Goal: Task Accomplishment & Management: Manage account settings

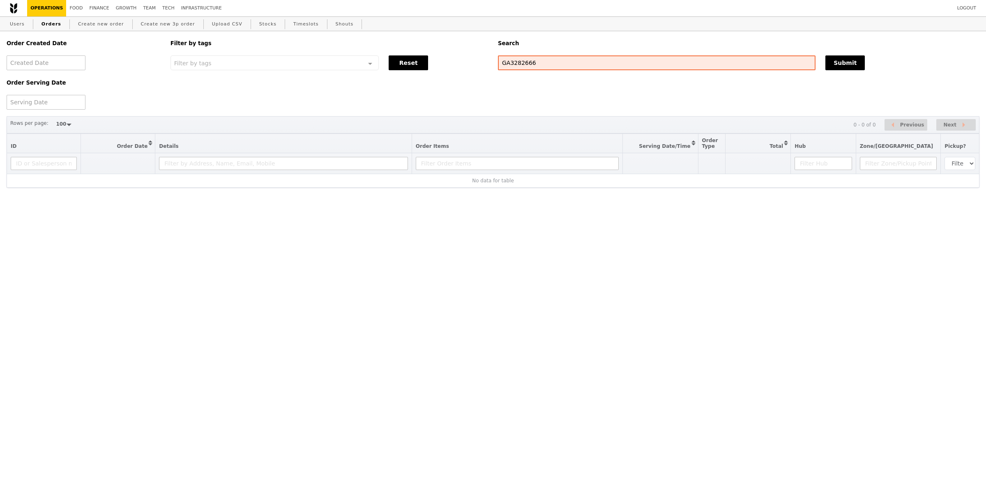
select select "100"
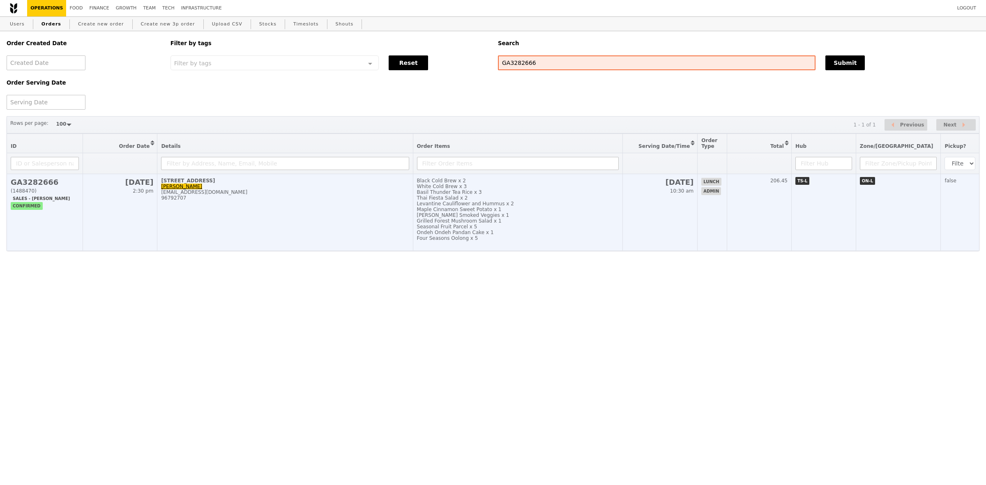
click at [351, 212] on td "[STREET_ADDRESS]-00 [PERSON_NAME] [PERSON_NAME][EMAIL_ADDRESS][DOMAIN_NAME] 967…" at bounding box center [284, 212] width 255 height 77
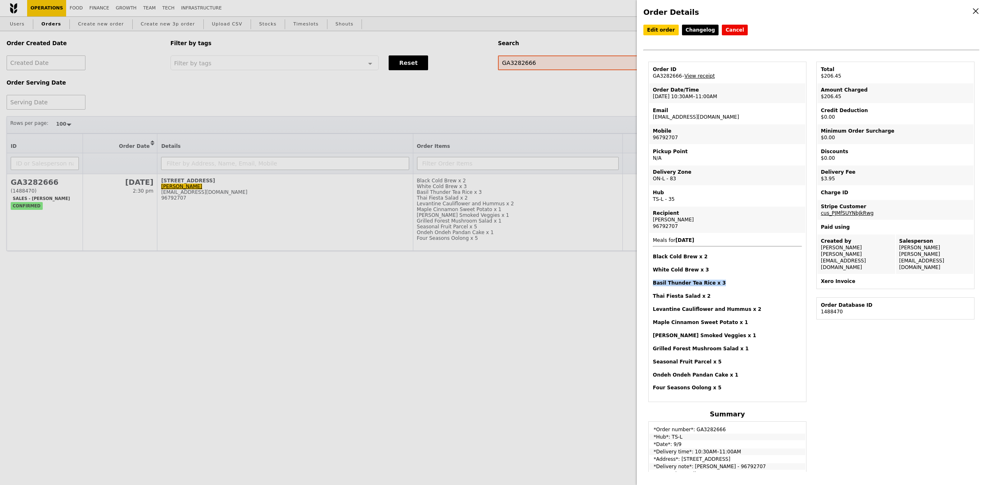
drag, startPoint x: 652, startPoint y: 282, endPoint x: 714, endPoint y: 282, distance: 62.0
click at [714, 282] on h4 "Basil Thunder Tea Rice x 3" at bounding box center [727, 283] width 149 height 7
copy h4 "Basil Thunder Tea Rice x 3"
drag, startPoint x: 653, startPoint y: 296, endPoint x: 707, endPoint y: 296, distance: 53.8
click at [707, 296] on h4 "Thai Fiesta Salad x 2" at bounding box center [727, 296] width 149 height 7
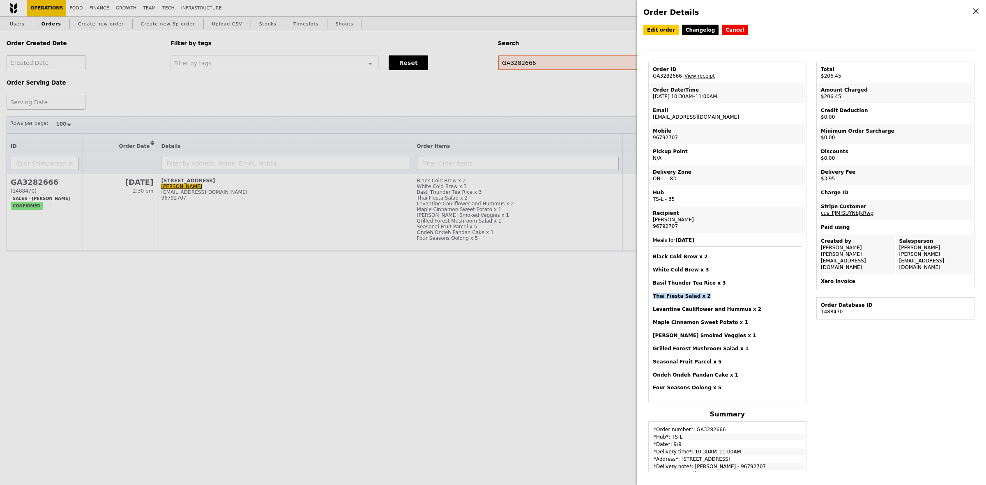
copy h4 "Thai Fiesta Salad x 2"
click at [703, 276] on span "Meals for 2025-9-9 Black Cold Brew x 2 White Cold Brew x 3 Basil Thunder Tea Ri…" at bounding box center [727, 314] width 149 height 154
drag, startPoint x: 743, startPoint y: 307, endPoint x: 653, endPoint y: 310, distance: 90.4
click at [653, 310] on h4 "Levantine Cauliflower and Hummus x 2" at bounding box center [727, 309] width 149 height 7
copy h4 "Levantine Cauliflower and Hummus x 2"
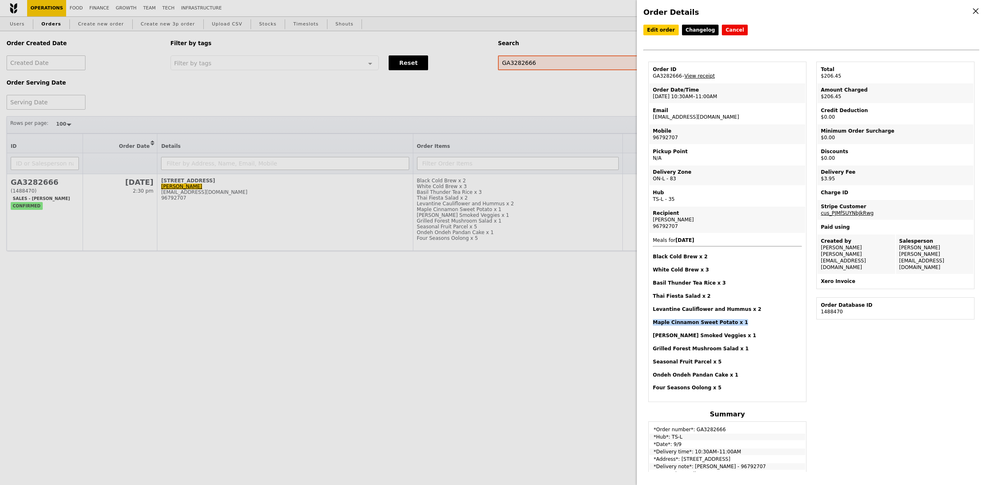
drag, startPoint x: 735, startPoint y: 322, endPoint x: 653, endPoint y: 322, distance: 82.1
click at [653, 322] on h4 "Maple Cinnamon Sweet Potato x 1" at bounding box center [727, 322] width 149 height 7
copy h4 "Maple Cinnamon Sweet Potato x 1"
drag, startPoint x: 722, startPoint y: 333, endPoint x: 650, endPoint y: 336, distance: 71.5
click at [650, 336] on td "Meals for [DATE] Black Cold Brew x 2 White Cold Brew x 3 Basil Thunder Tea Rice…" at bounding box center [727, 317] width 156 height 167
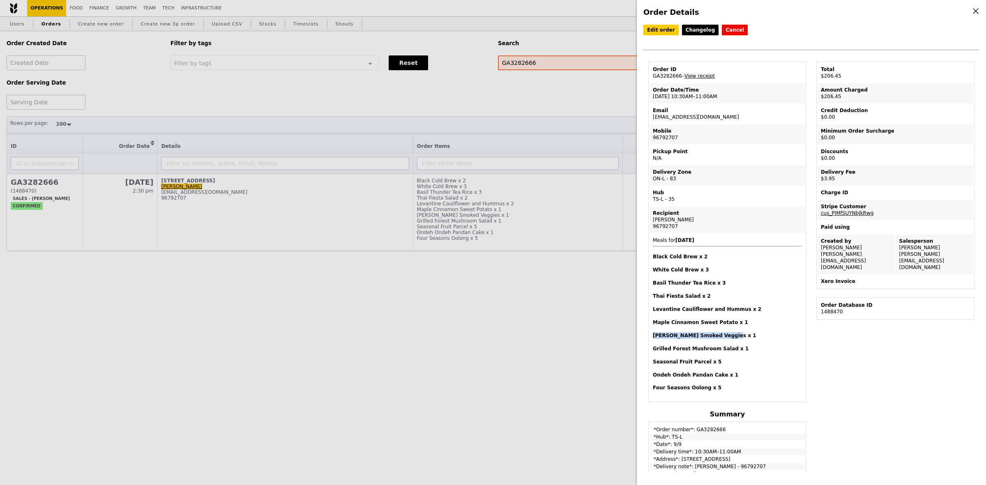
copy h4 "[PERSON_NAME] Smoked Veggies x 1"
drag, startPoint x: 741, startPoint y: 348, endPoint x: 654, endPoint y: 352, distance: 86.3
click at [654, 352] on span "Meals for [DATE] Black Cold Brew x 2 White Cold Brew x 3 Basil Thunder Tea Rice…" at bounding box center [727, 314] width 149 height 154
copy h4 "Grilled Forest Mushroom Salad x 1"
click at [720, 368] on span "Meals for [DATE] Black Cold Brew x 2 White Cold Brew x 3 Basil Thunder Tea Rice…" at bounding box center [727, 314] width 149 height 154
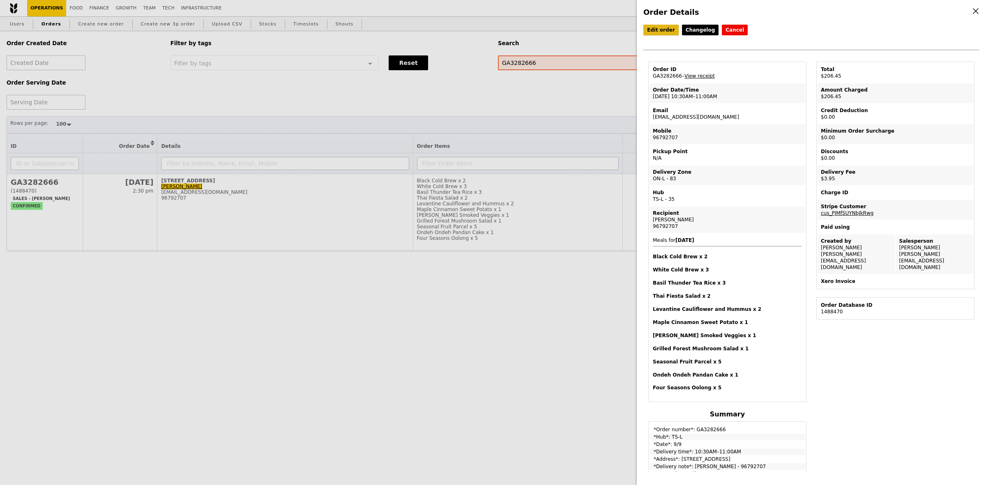
click at [656, 29] on link "Edit order" at bounding box center [660, 30] width 35 height 11
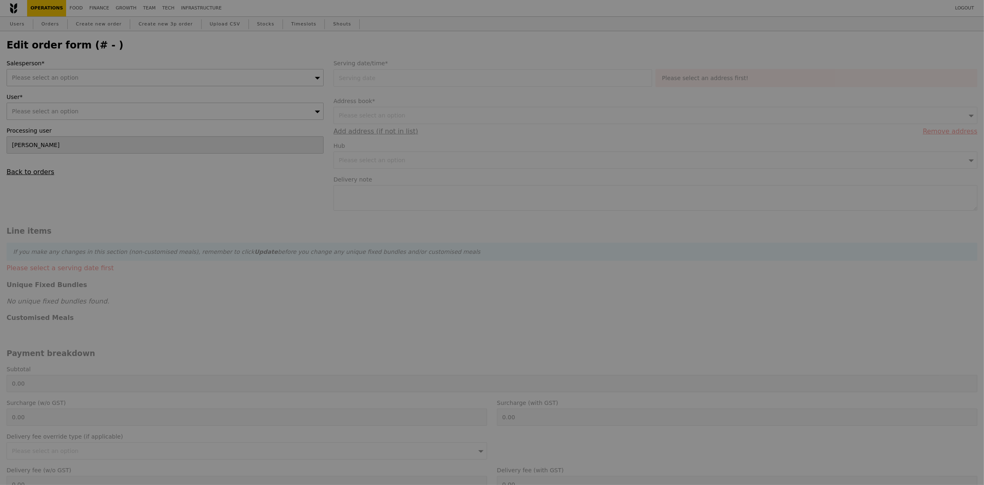
type input "[DATE]"
type textarea "[PERSON_NAME] - 96792707"
type input "Loading..."
type input "202.50"
type input "3.62"
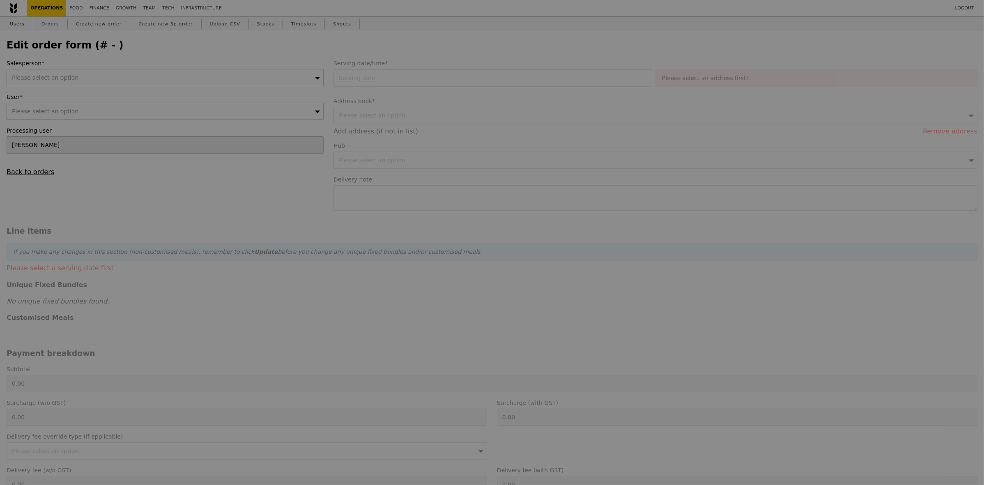
type input "3.95"
type input "206.45"
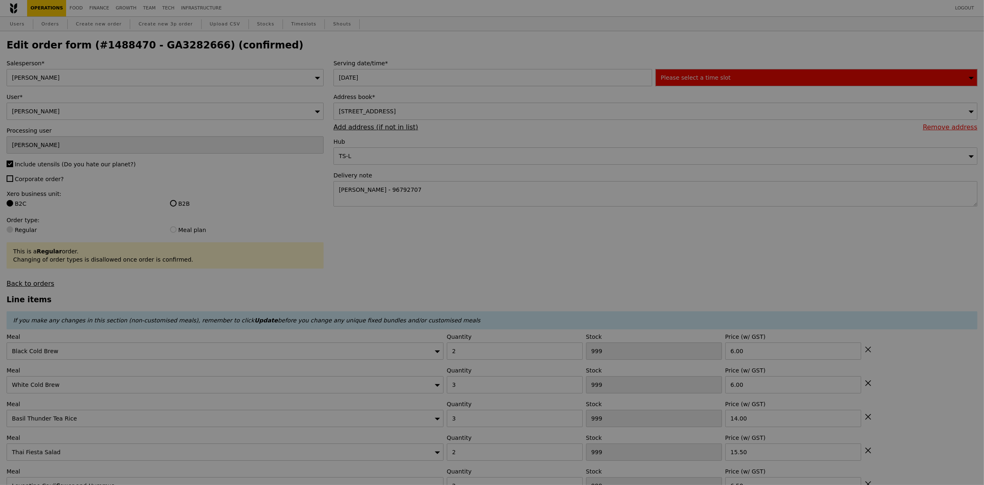
type input "496"
type input "492"
type input "490"
type input "497"
type input "496"
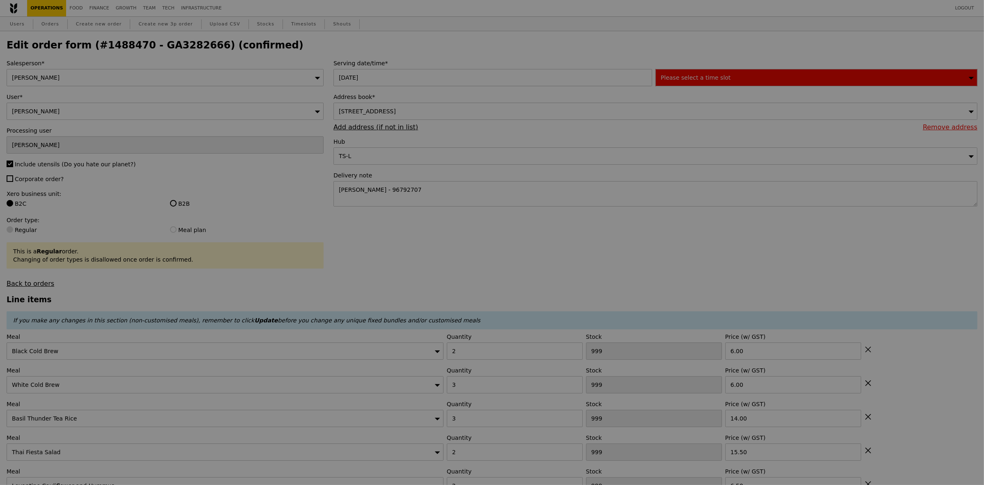
type input "498"
type input "497"
type input "495"
type input "493"
type input "497"
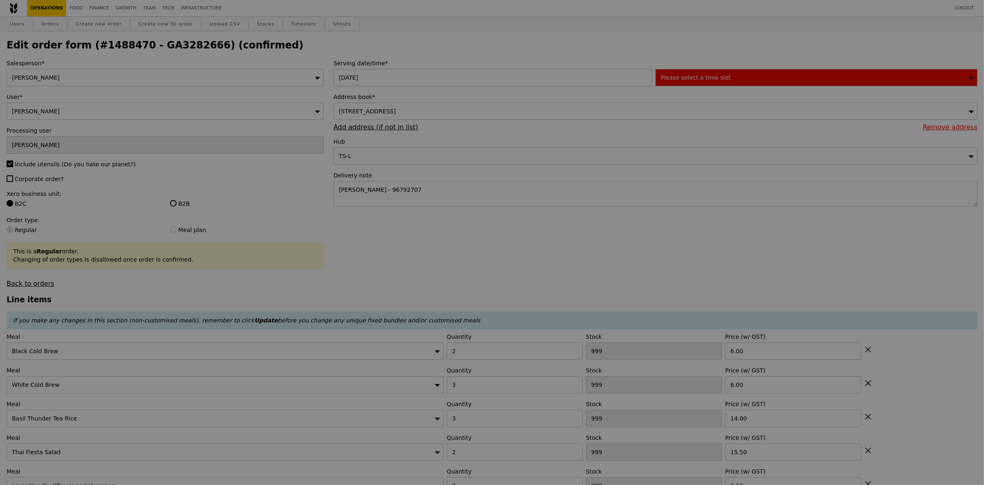
type input "492"
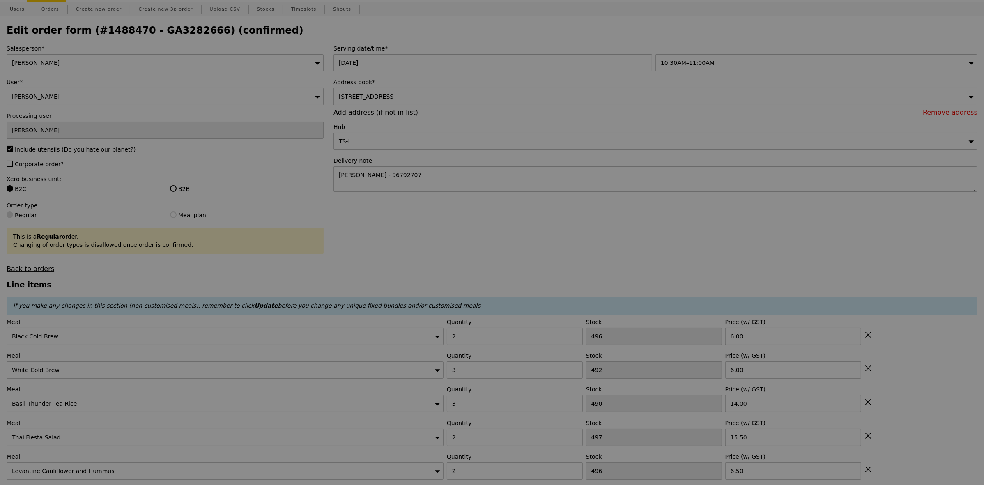
type input "Update"
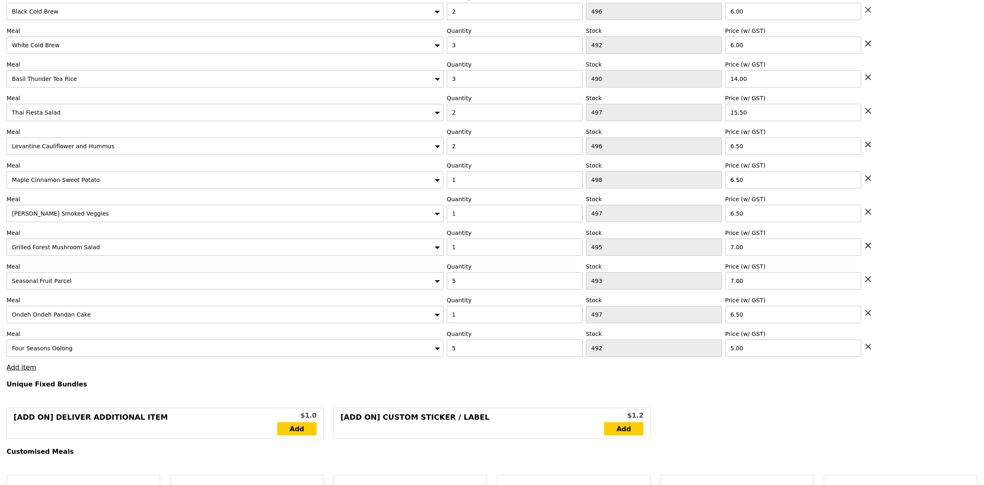
scroll to position [359, 0]
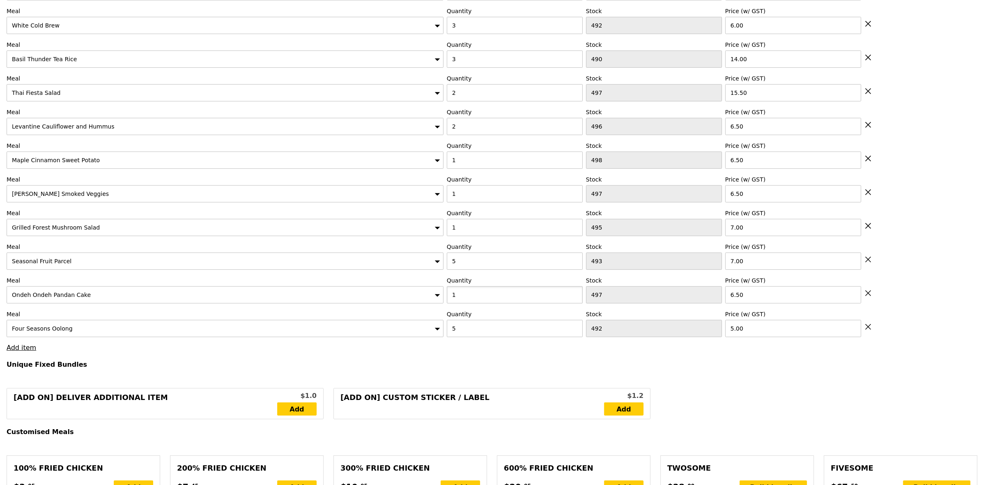
drag, startPoint x: 461, startPoint y: 301, endPoint x: 448, endPoint y: 302, distance: 13.2
click at [448, 302] on input "1" at bounding box center [515, 294] width 136 height 17
type input "5"
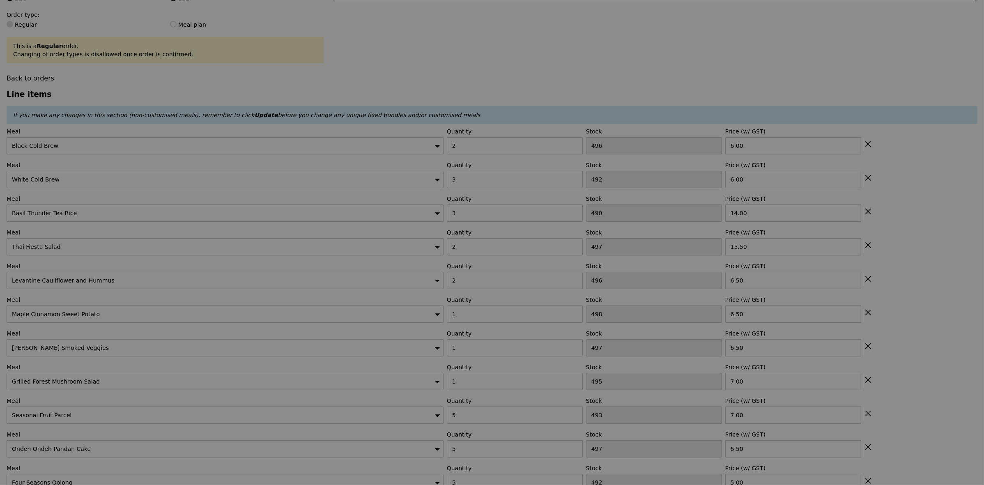
type input "Update"
type input "0.00"
type input "3.95"
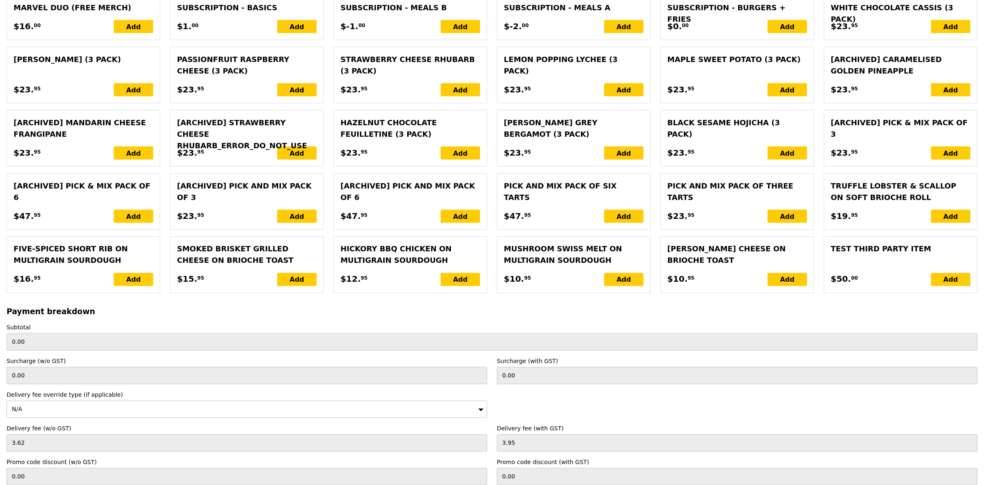
scroll to position [1900, 0]
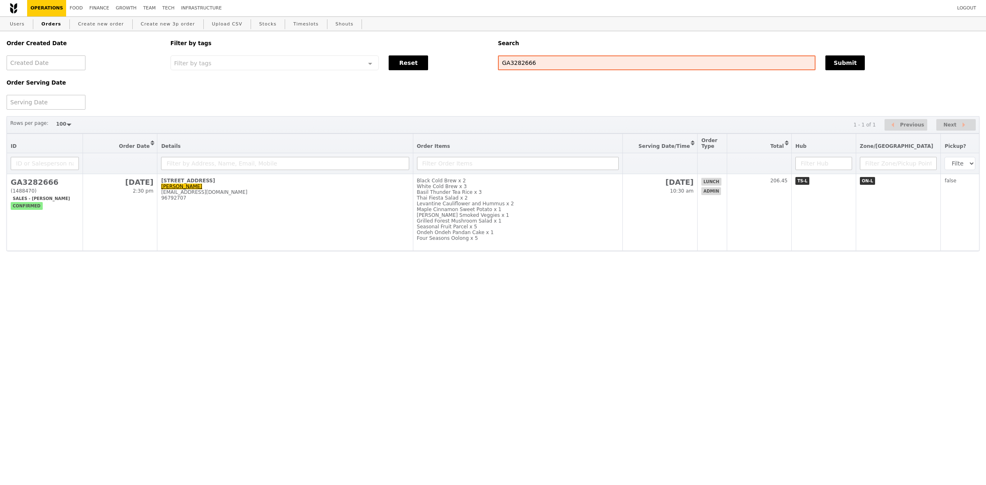
select select "100"
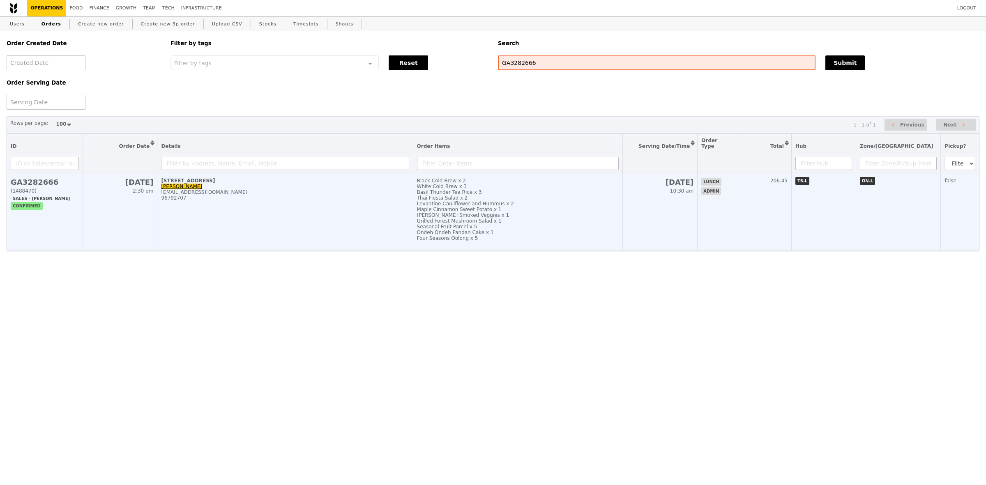
click at [518, 218] on div "[PERSON_NAME] Smoked Veggies x 1" at bounding box center [518, 215] width 202 height 6
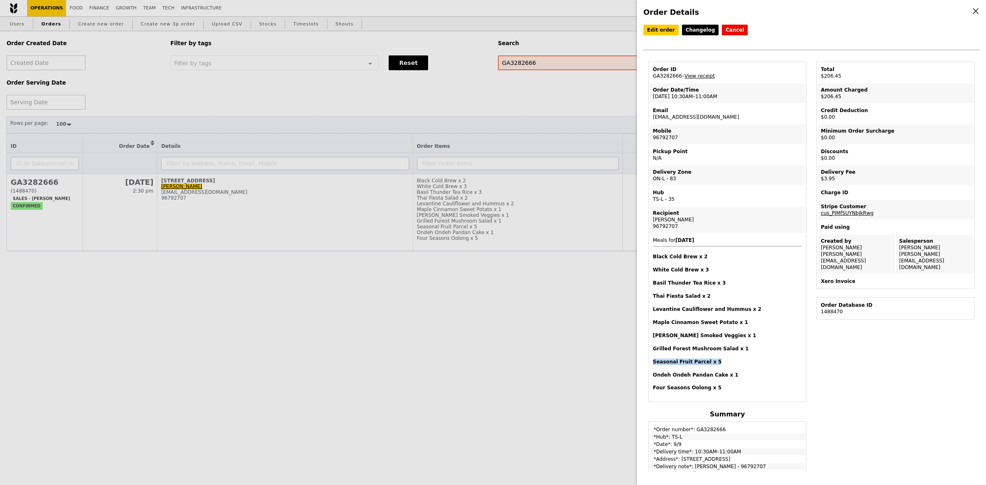
drag, startPoint x: 701, startPoint y: 364, endPoint x: 654, endPoint y: 366, distance: 46.9
click at [654, 366] on span "Meals for [DATE] Black Cold Brew x 2 White Cold Brew x 3 Basil Thunder Tea Rice…" at bounding box center [727, 314] width 149 height 154
copy h4 "Seasonal Fruit Parcel x 5"
drag, startPoint x: 726, startPoint y: 374, endPoint x: 651, endPoint y: 375, distance: 74.8
click at [651, 375] on td "Meals for [DATE] Black Cold Brew x 2 White Cold Brew x 3 Basil Thunder Tea Rice…" at bounding box center [727, 317] width 156 height 167
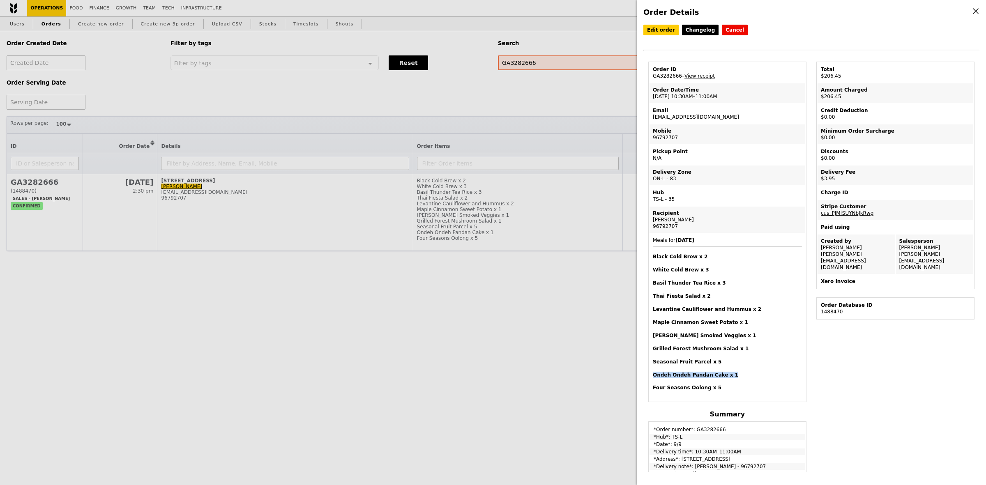
copy h4 "Ondeh Ondeh Pandan Cake x 1"
click at [665, 29] on link "Edit order" at bounding box center [660, 30] width 35 height 11
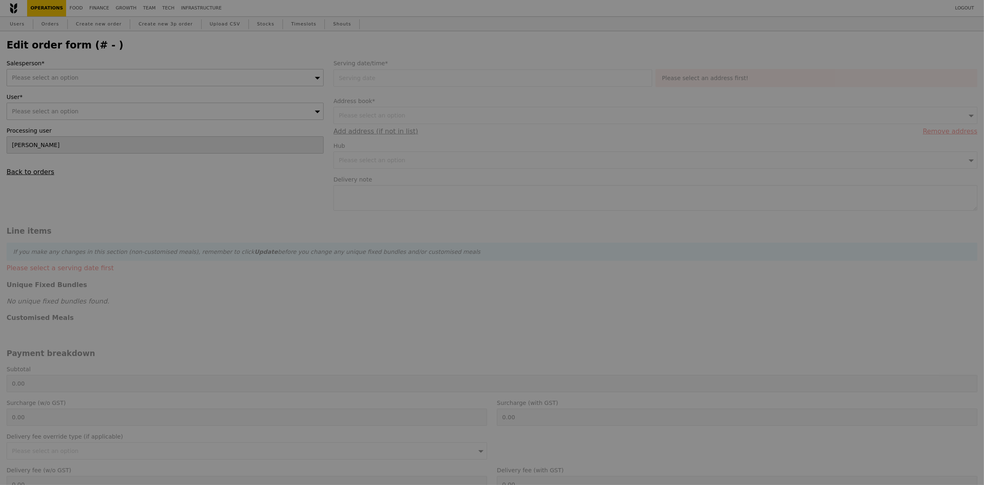
type input "[DATE]"
type textarea "[PERSON_NAME] - 96792707"
type input "202.50"
type input "3.62"
type input "3.95"
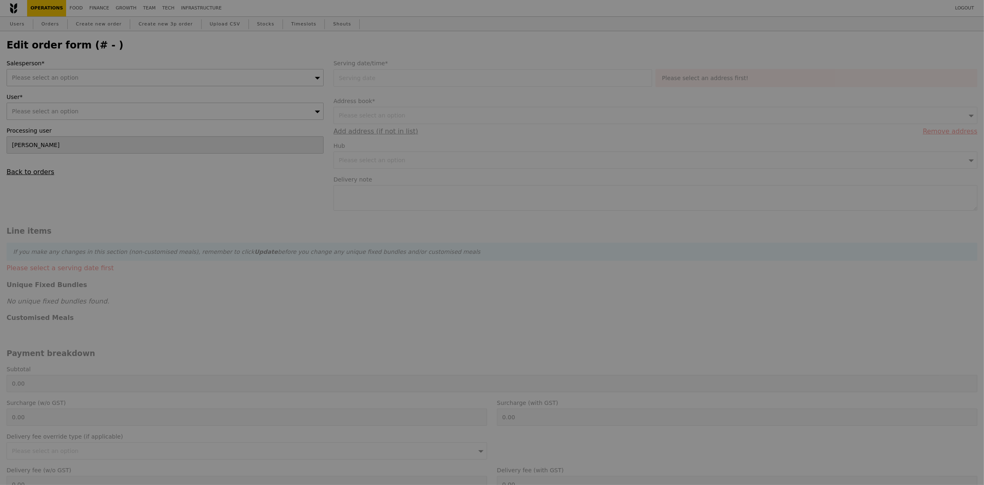
type input "206.45"
type input "Loading..."
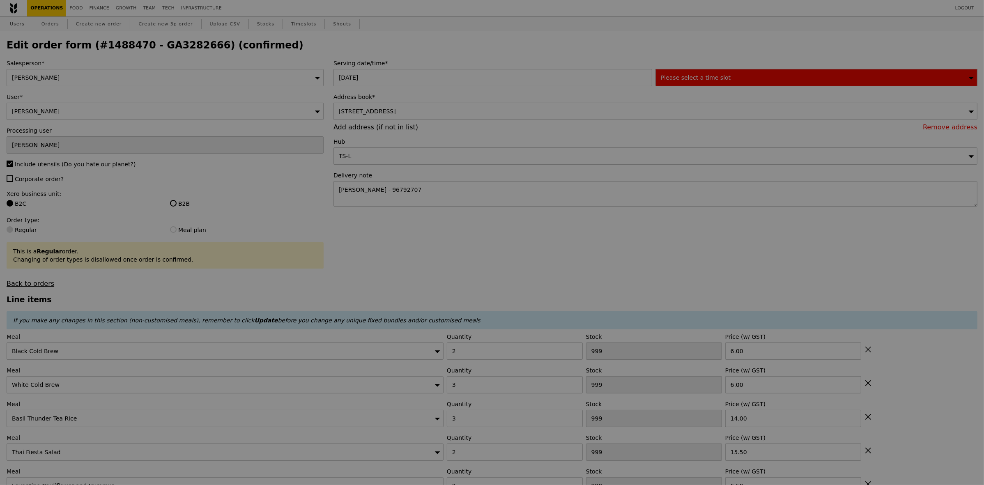
type input "496"
type input "492"
type input "490"
type input "497"
type input "496"
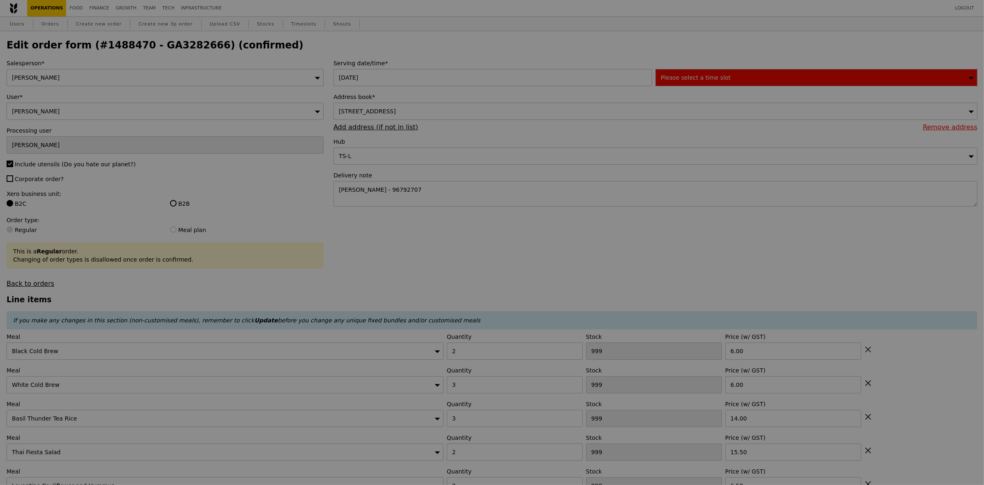
type input "498"
type input "497"
type input "495"
type input "493"
type input "497"
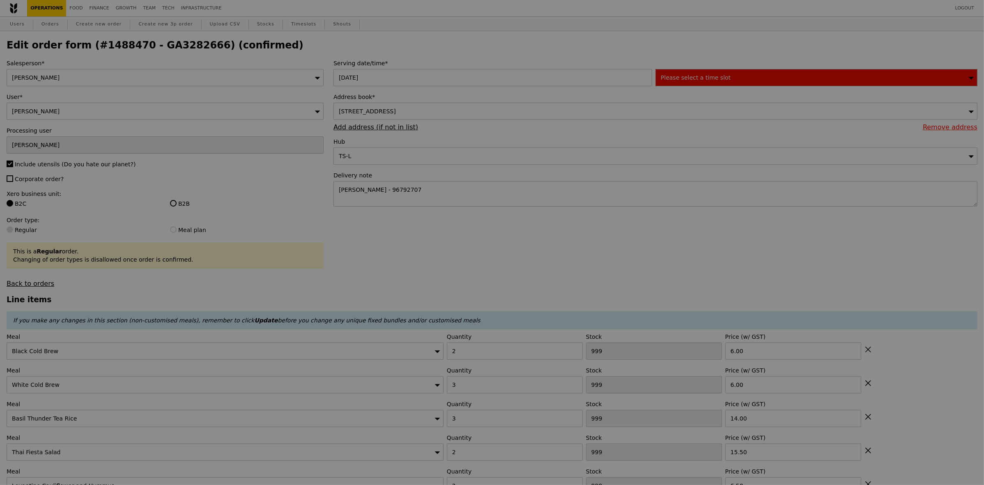
type input "492"
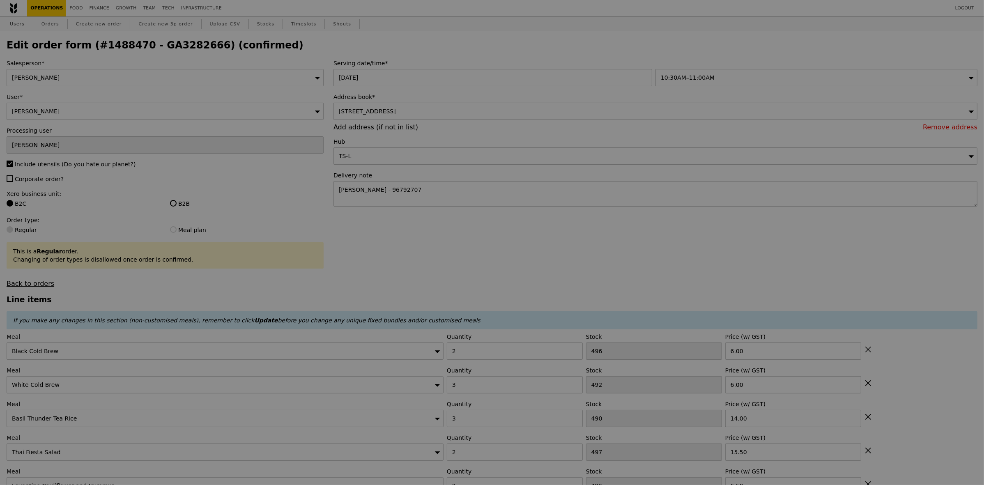
type input "Update"
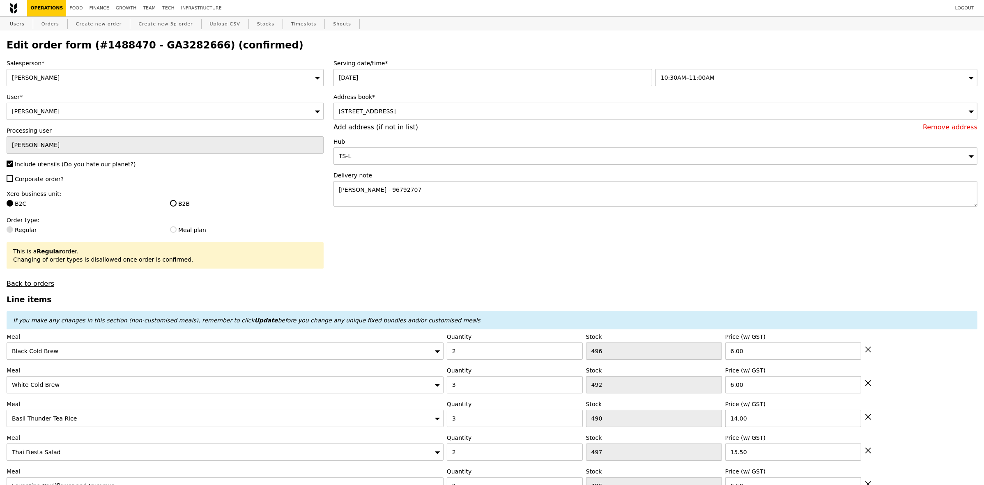
scroll to position [257, 0]
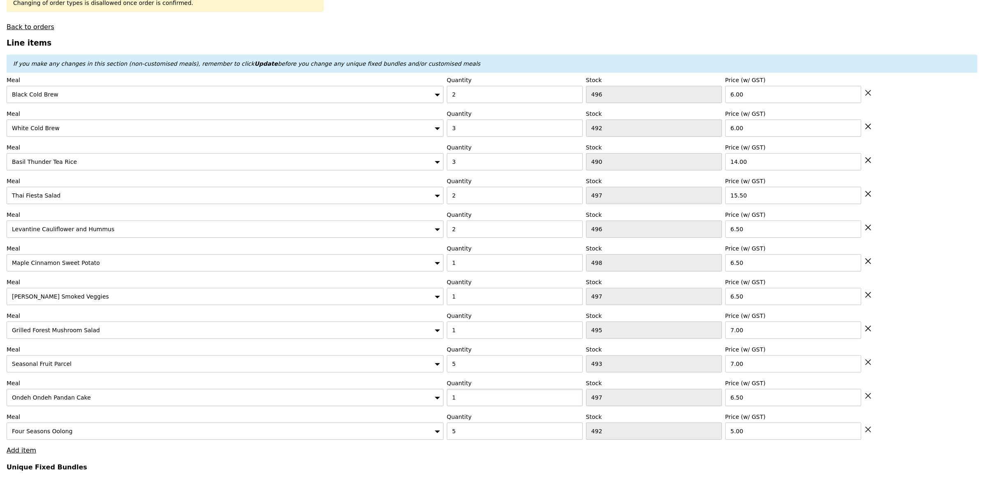
drag, startPoint x: 467, startPoint y: 407, endPoint x: 449, endPoint y: 407, distance: 17.7
click at [449, 406] on input "1" at bounding box center [515, 397] width 136 height 17
type input "5"
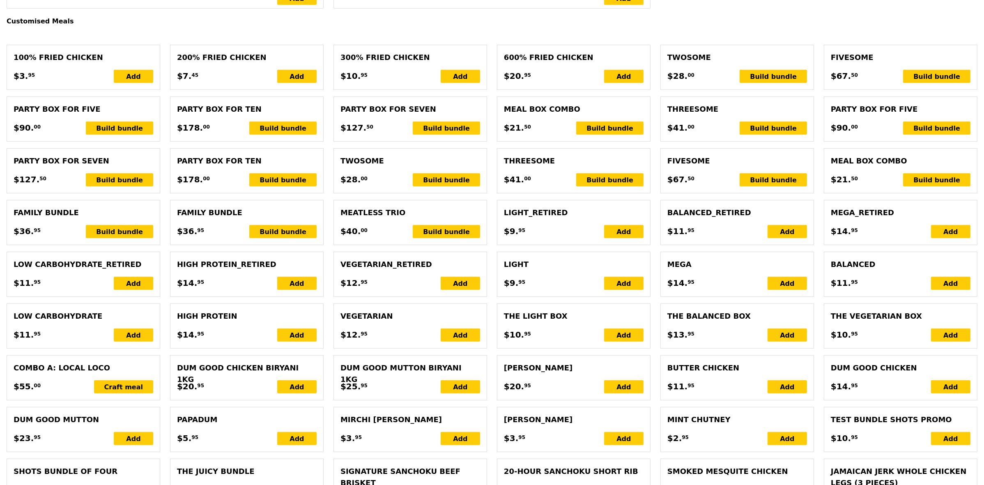
type input "Loading..."
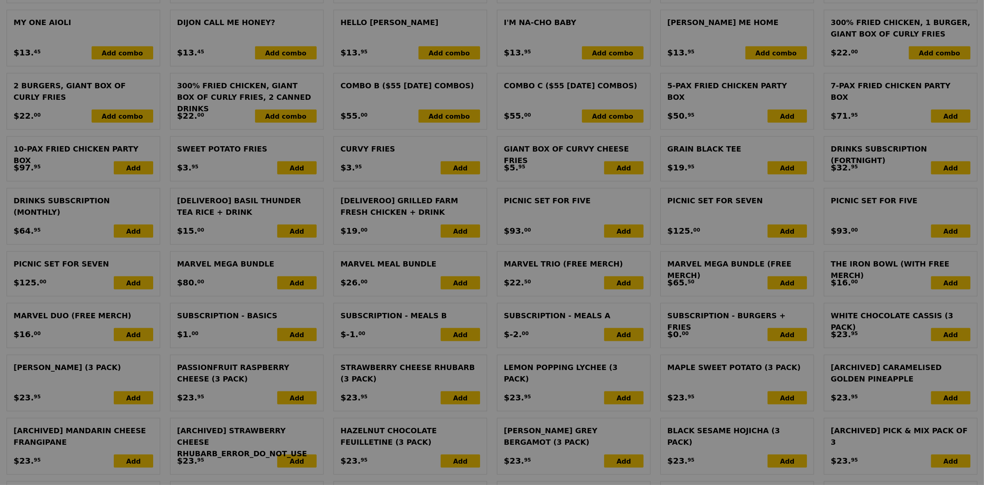
type input "0.00"
type input "3.95"
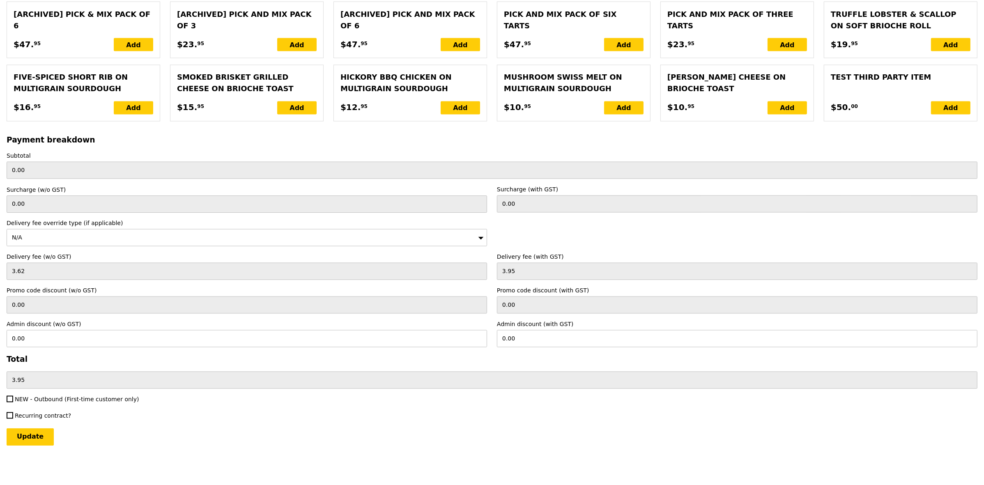
scroll to position [1937, 0]
click at [46, 438] on input "Update" at bounding box center [30, 436] width 47 height 17
click at [32, 435] on input "Update" at bounding box center [30, 436] width 47 height 17
type input "Loading..."
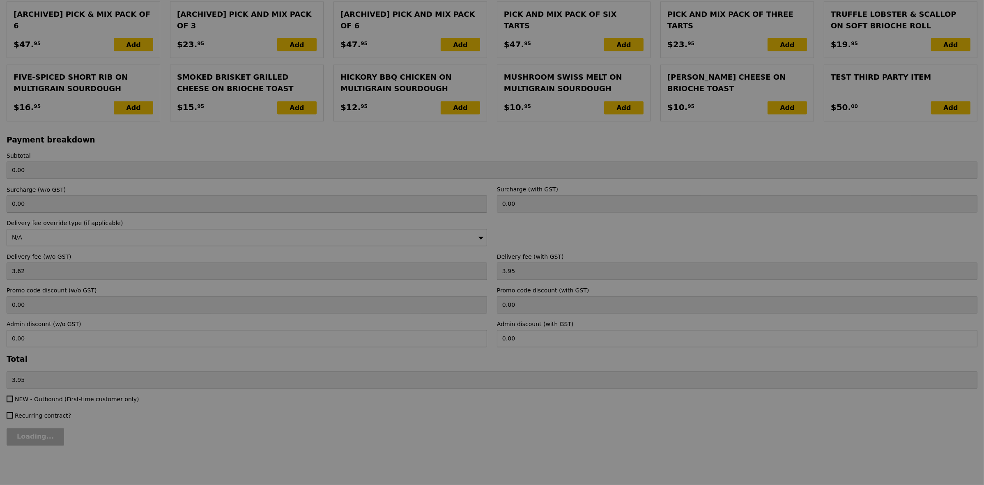
type input "228.50"
type input "232.45"
type input "Update"
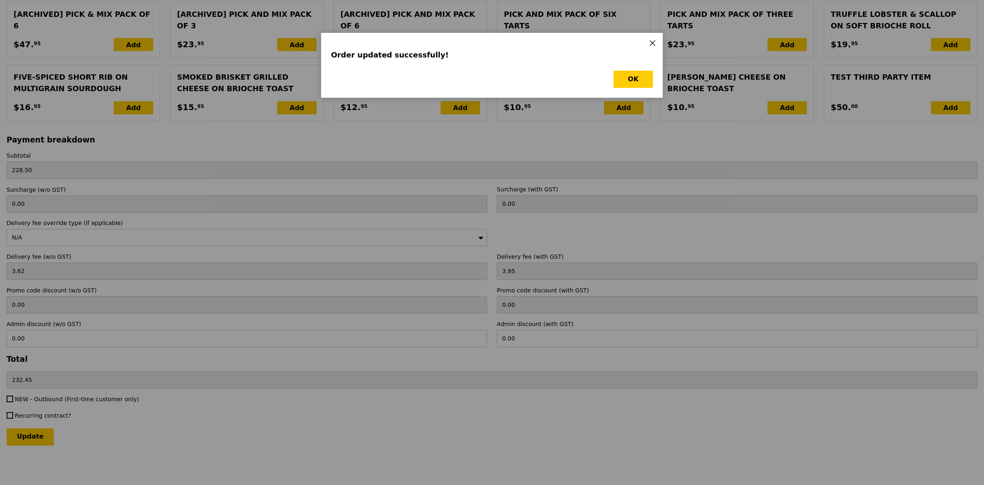
scroll to position [0, 0]
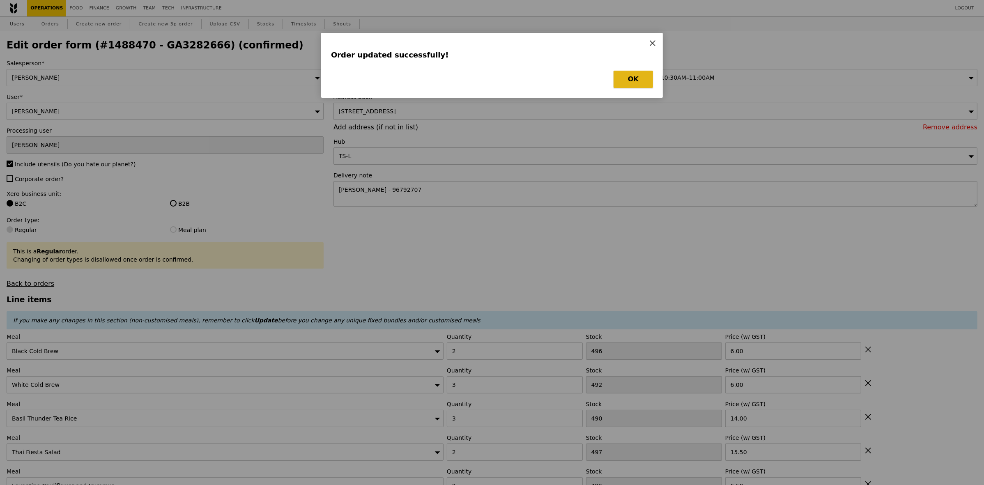
click at [642, 73] on button "OK" at bounding box center [633, 79] width 39 height 17
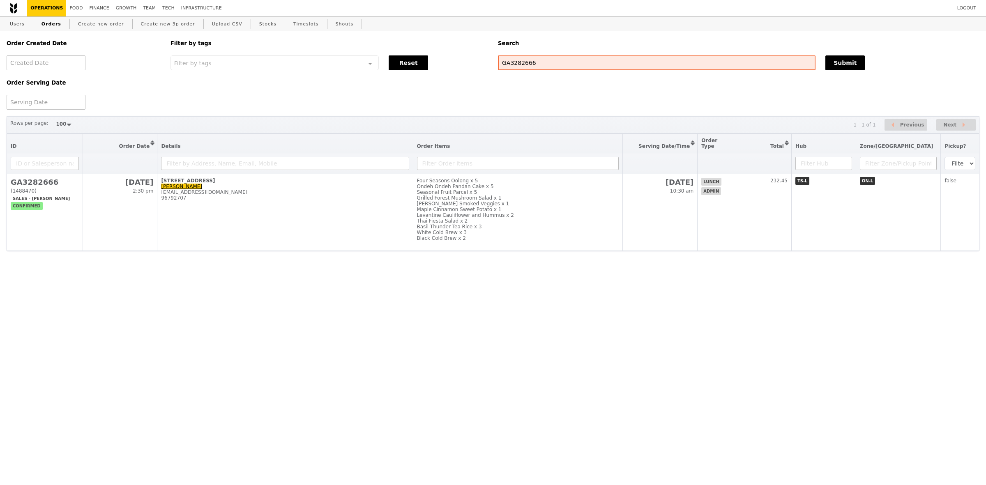
select select "100"
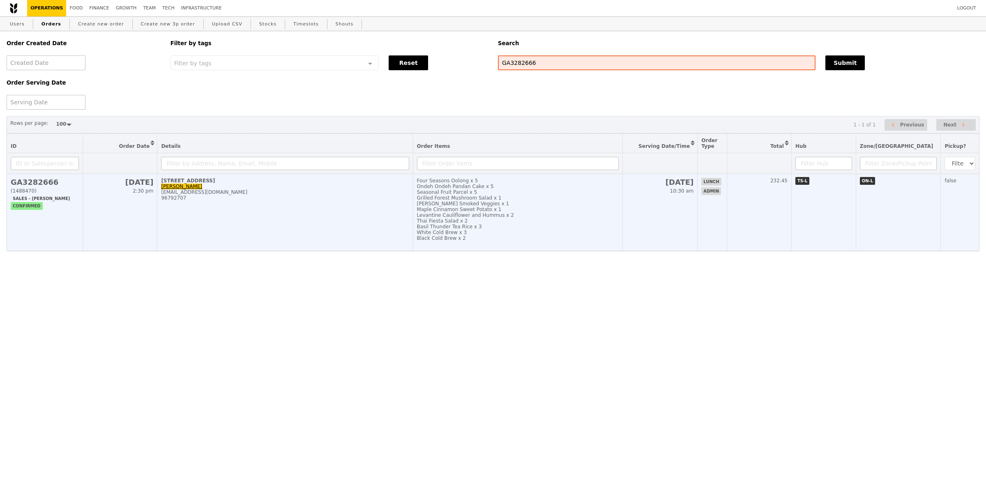
click at [558, 224] on div "Thai Fiesta Salad x 2" at bounding box center [518, 221] width 202 height 6
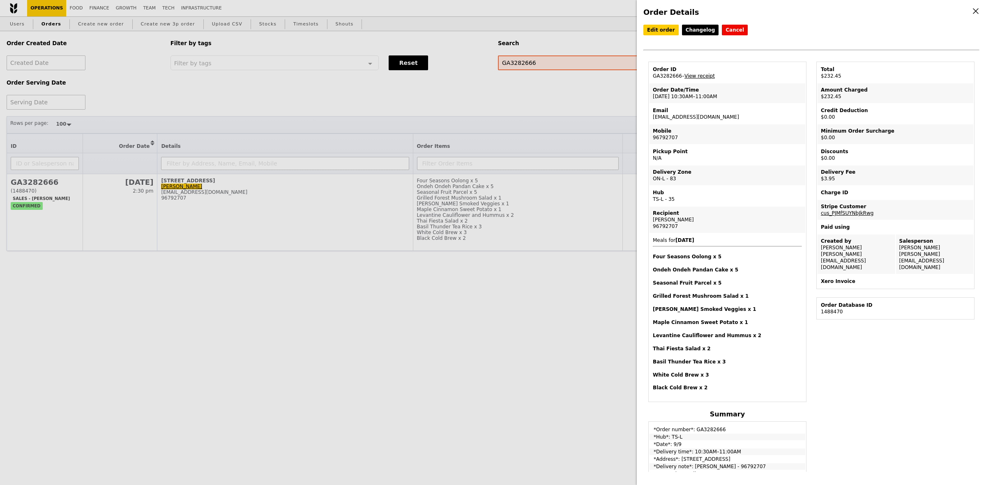
click at [705, 77] on link "View receipt" at bounding box center [699, 76] width 30 height 6
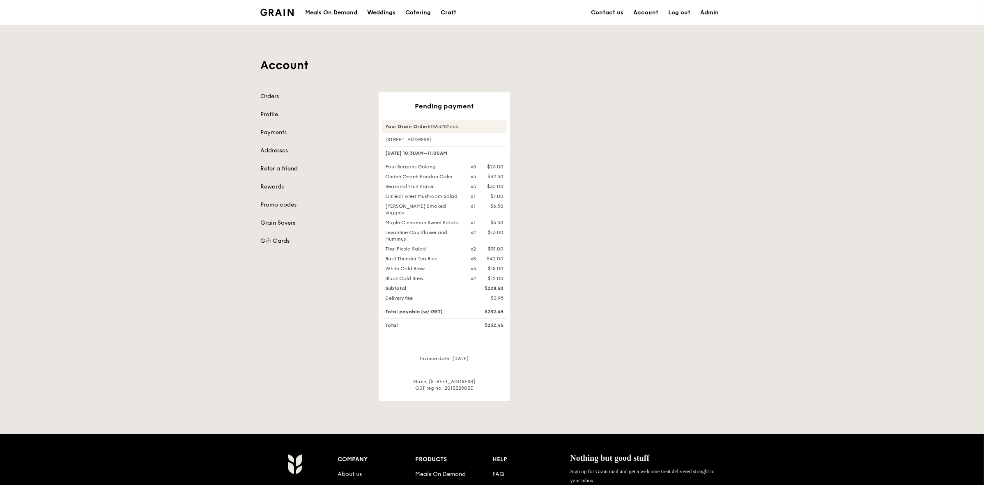
drag, startPoint x: 437, startPoint y: 167, endPoint x: 386, endPoint y: 165, distance: 50.6
click at [386, 165] on div "Four Seasons Oolong" at bounding box center [422, 166] width 85 height 7
copy div "Four Seasons Oolong"
drag, startPoint x: 430, startPoint y: 261, endPoint x: 387, endPoint y: 260, distance: 42.7
click at [387, 265] on div "White Cold Brew" at bounding box center [422, 268] width 85 height 7
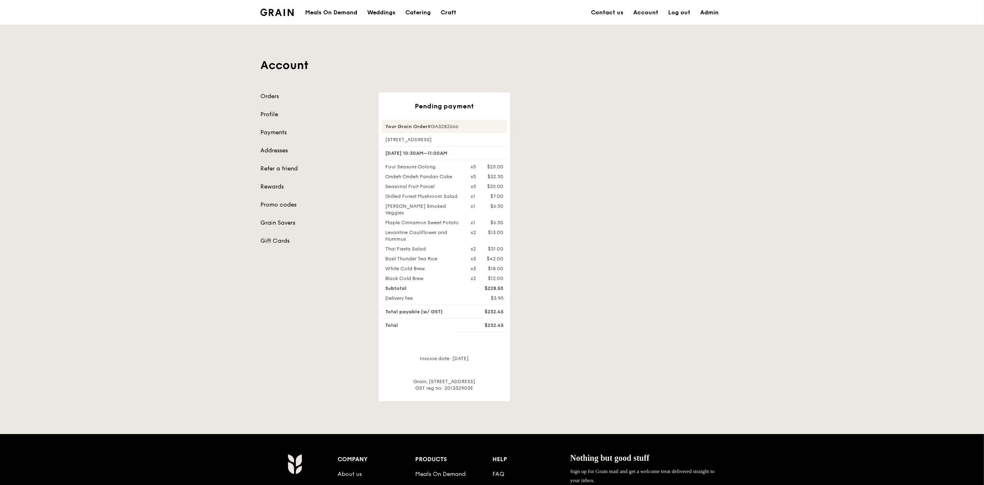
copy div "White Cold Brew"
drag, startPoint x: 420, startPoint y: 269, endPoint x: 386, endPoint y: 271, distance: 34.1
click at [386, 275] on div "Black Cold Brew" at bounding box center [422, 278] width 85 height 7
copy div "Black Cold Brew"
